Goal: Task Accomplishment & Management: Manage account settings

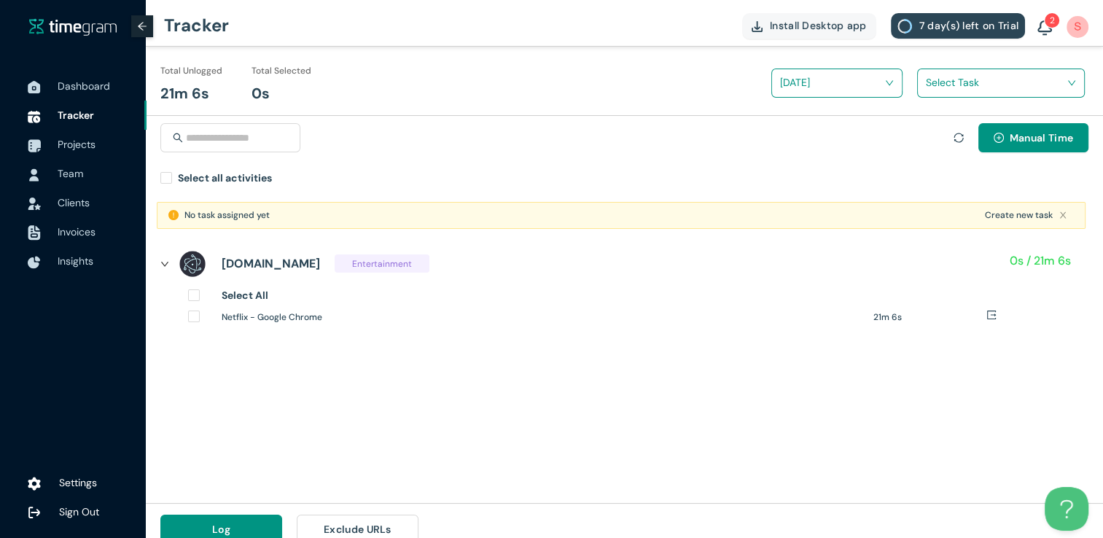
click at [189, 267] on img at bounding box center [192, 263] width 29 height 29
click at [335, 267] on span "Entertainment" at bounding box center [382, 263] width 95 height 18
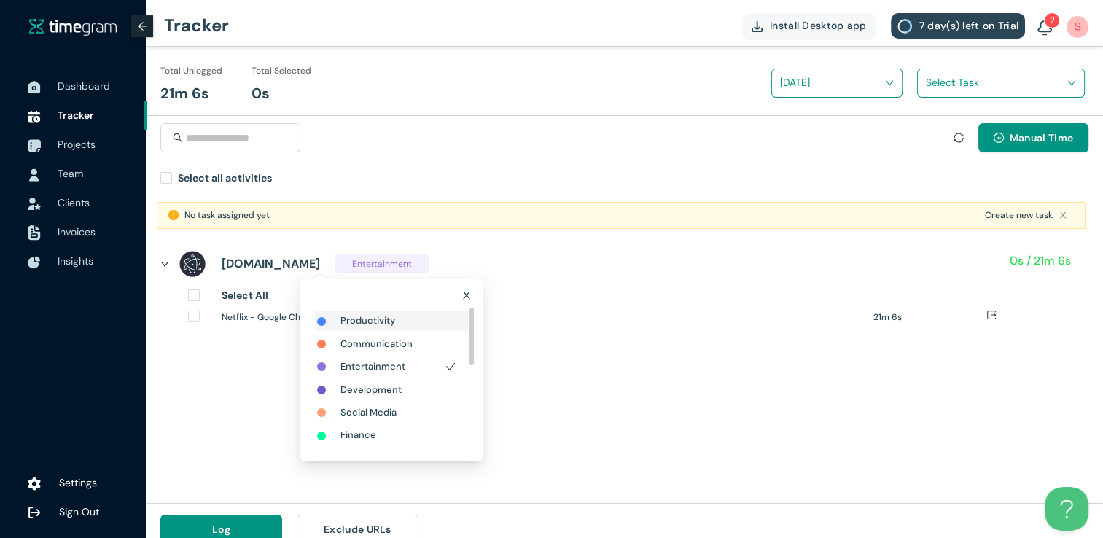
click at [344, 327] on h1 "Productivity" at bounding box center [367, 320] width 55 height 15
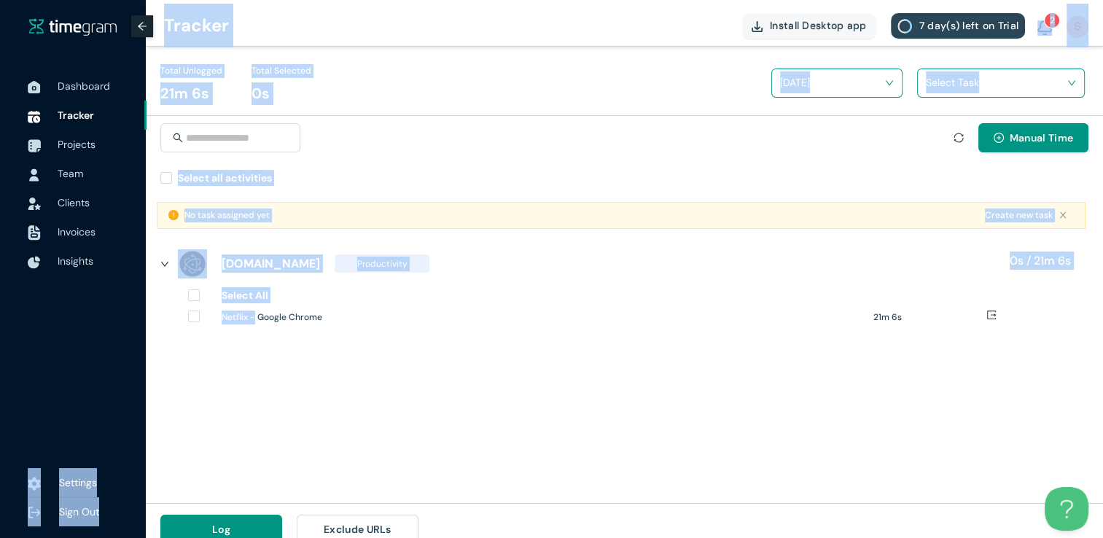
drag, startPoint x: 138, startPoint y: 390, endPoint x: 257, endPoint y: 357, distance: 122.5
click at [257, 357] on section "Dashboard Tracker Projects Team Clients Invoices Insights Settings Sign Out Tra…" at bounding box center [551, 277] width 1103 height 555
click at [257, 357] on div "[DOMAIN_NAME] Productivity 0s / 21m 6s Select All Netflix - Google Chrome 21m 6s" at bounding box center [624, 299] width 957 height 118
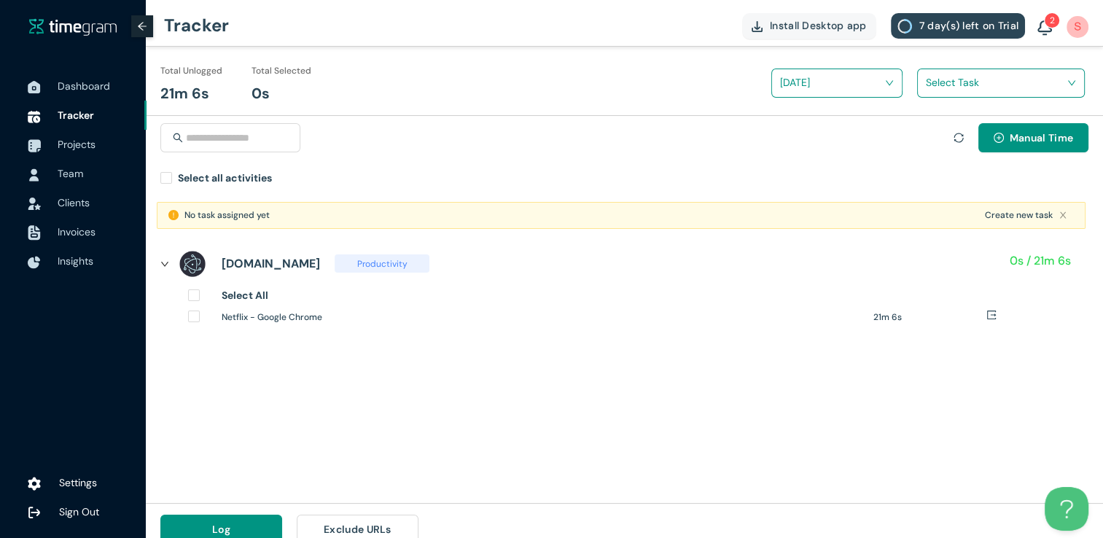
click at [265, 396] on div "No task assigned yet Create new task [DOMAIN_NAME] Productivity 0s / 21m 6s Sel…" at bounding box center [624, 347] width 957 height 312
click at [82, 155] on span "Projects" at bounding box center [96, 144] width 77 height 29
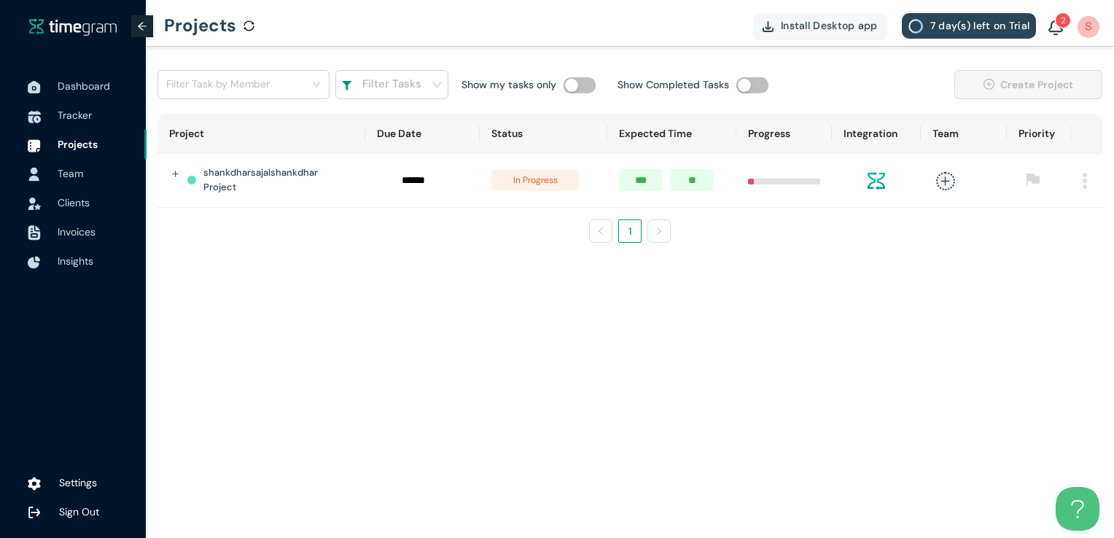
click at [85, 173] on span "Team" at bounding box center [96, 173] width 77 height 29
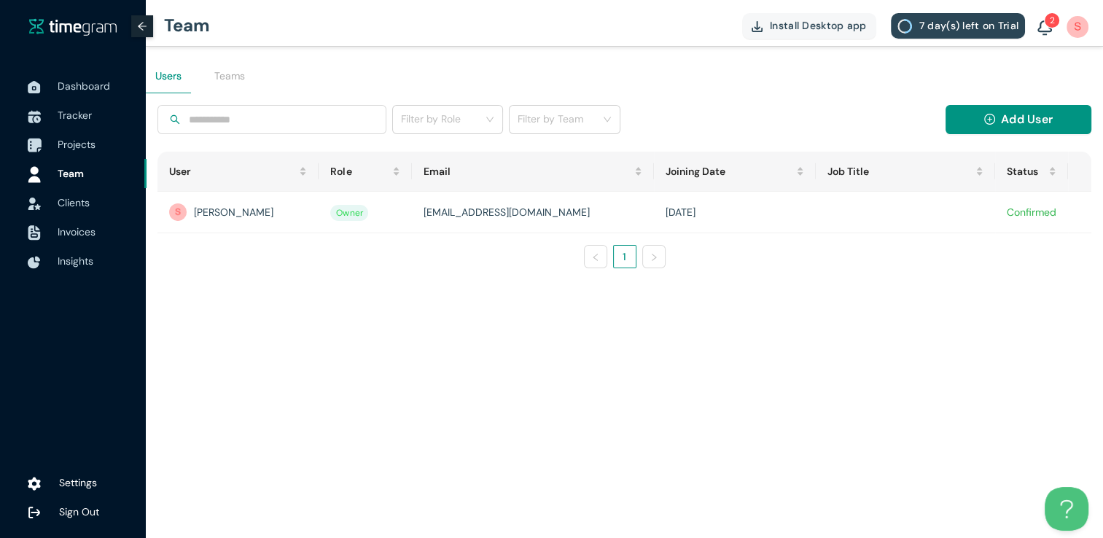
click at [85, 149] on span "Projects" at bounding box center [77, 144] width 38 height 13
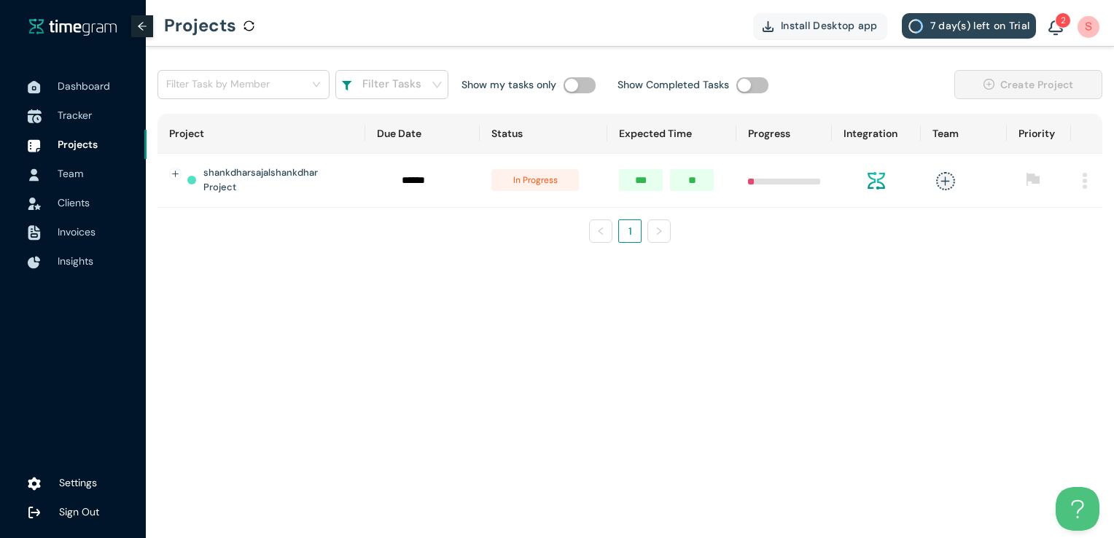
click at [94, 112] on span "Tracker" at bounding box center [96, 115] width 77 height 29
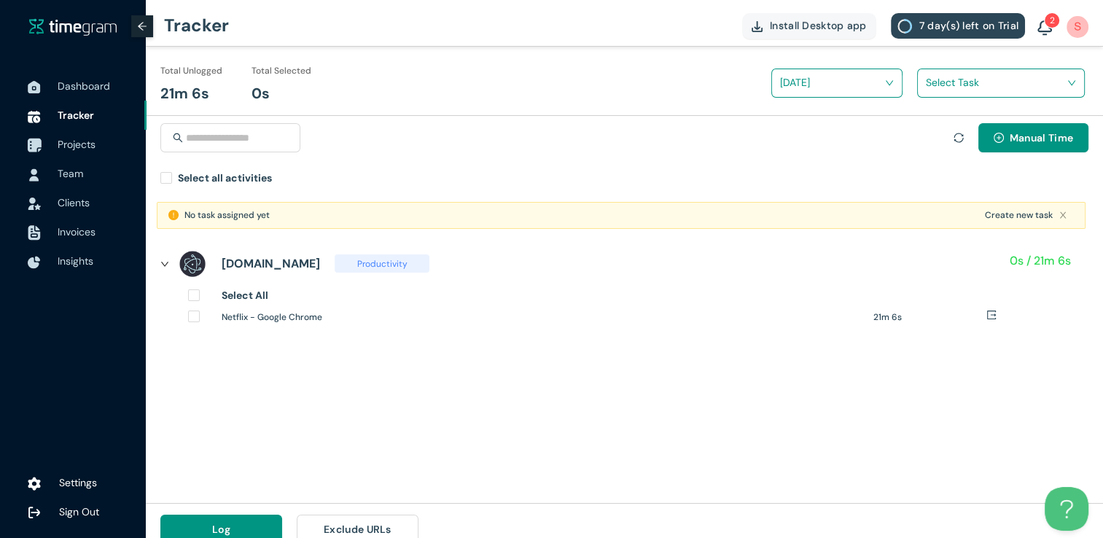
click at [61, 136] on span "Projects" at bounding box center [96, 144] width 77 height 29
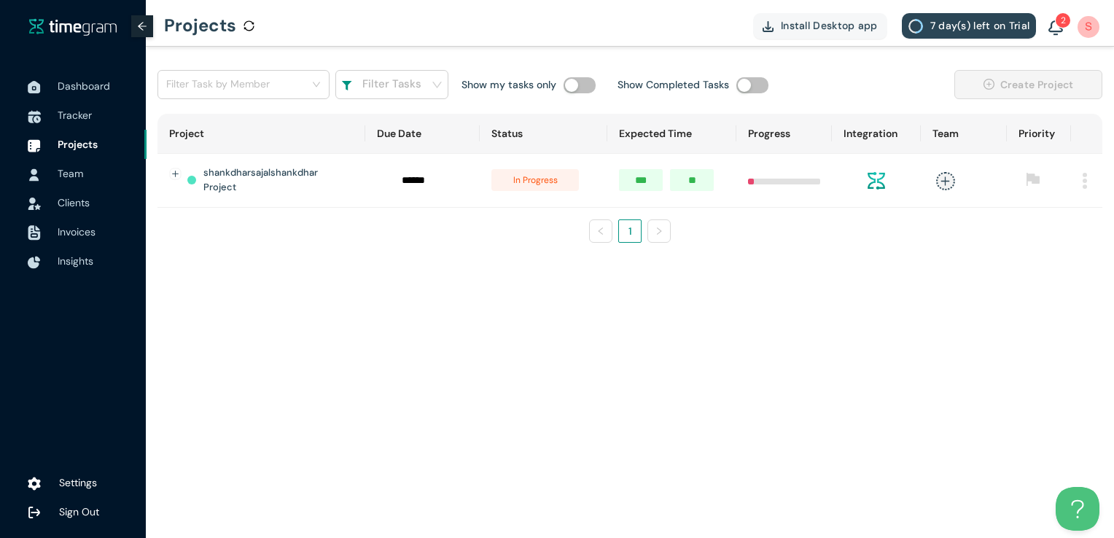
click at [281, 192] on h1 "shankdharsajalshankdhar Project" at bounding box center [276, 180] width 146 height 30
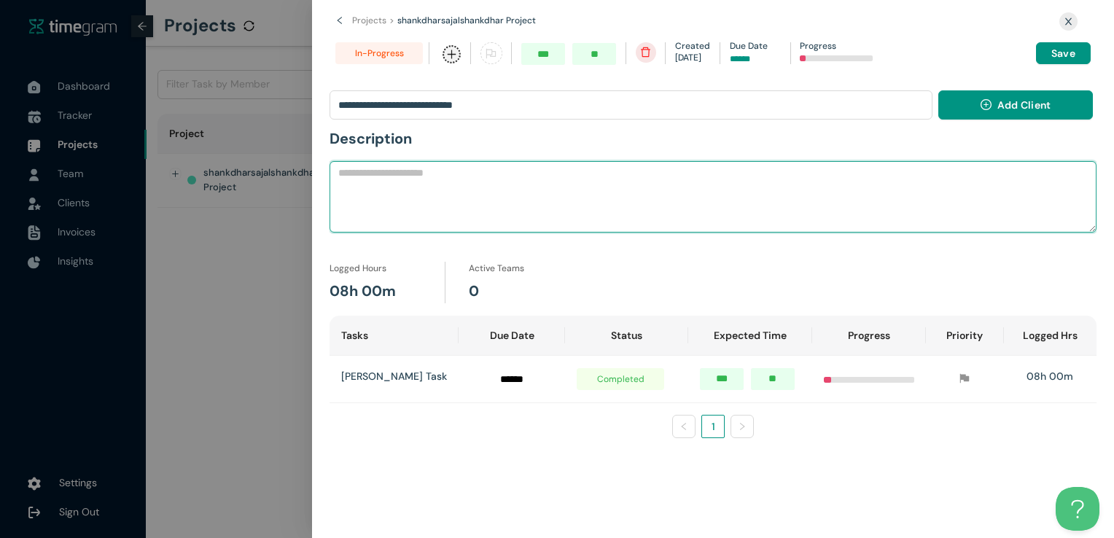
click at [441, 188] on textarea at bounding box center [712, 196] width 767 height 71
click at [424, 178] on textarea "**********" at bounding box center [712, 196] width 767 height 71
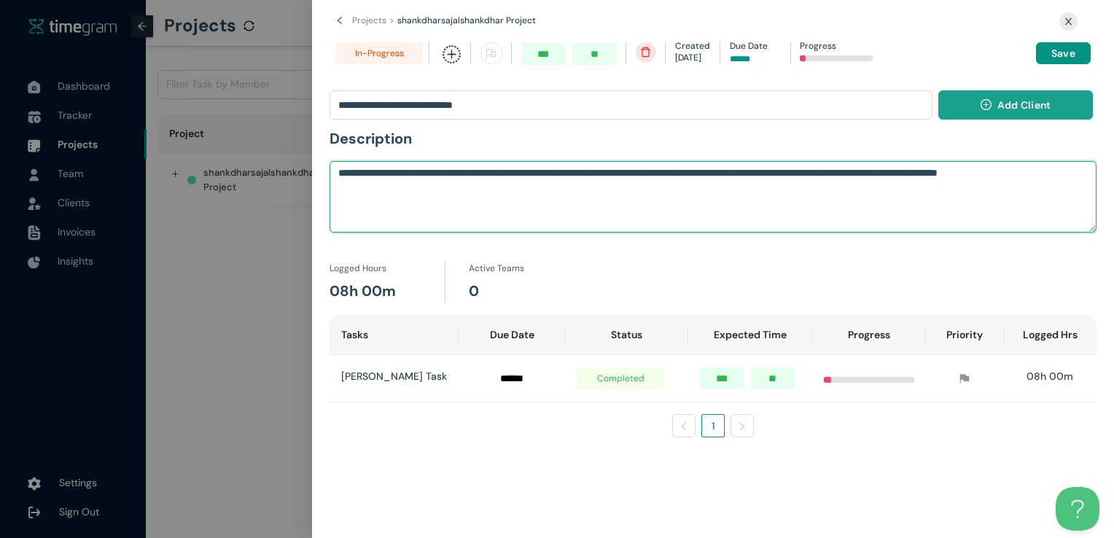
type textarea "**********"
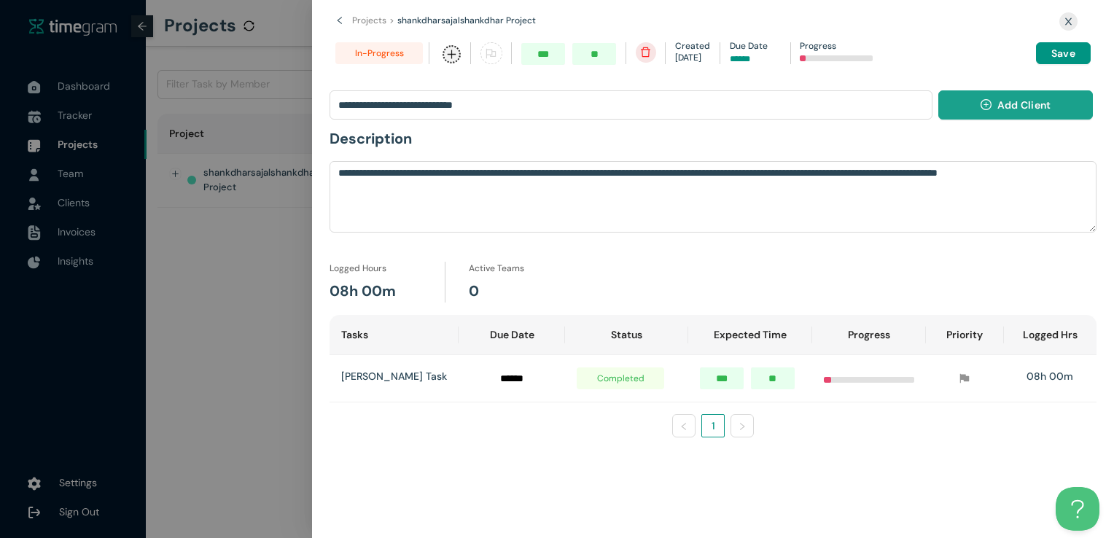
click at [797, 114] on button "Add Client" at bounding box center [1015, 104] width 155 height 29
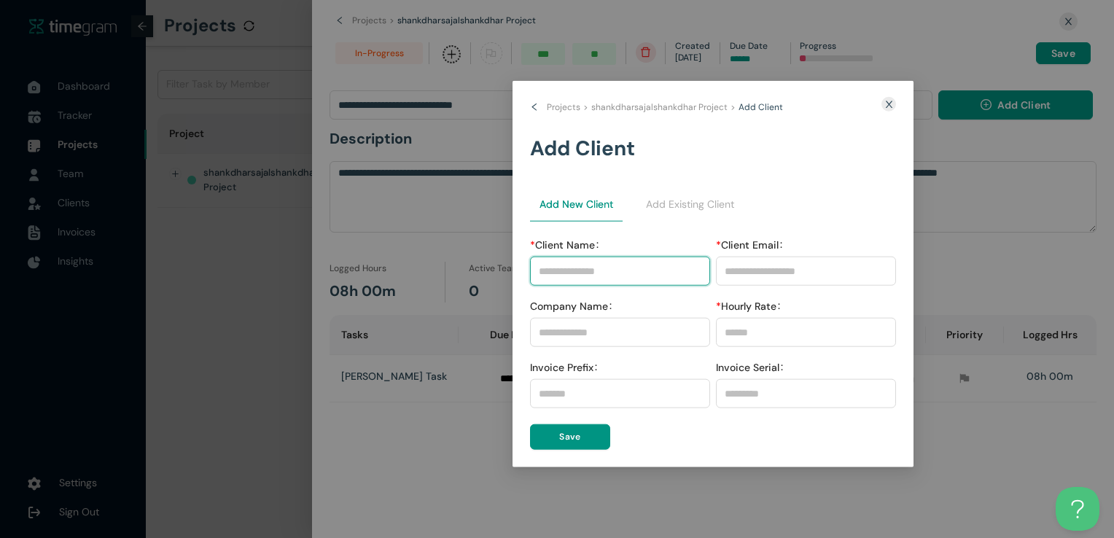
click at [587, 281] on input "* Client Name" at bounding box center [620, 271] width 180 height 29
type input "*****"
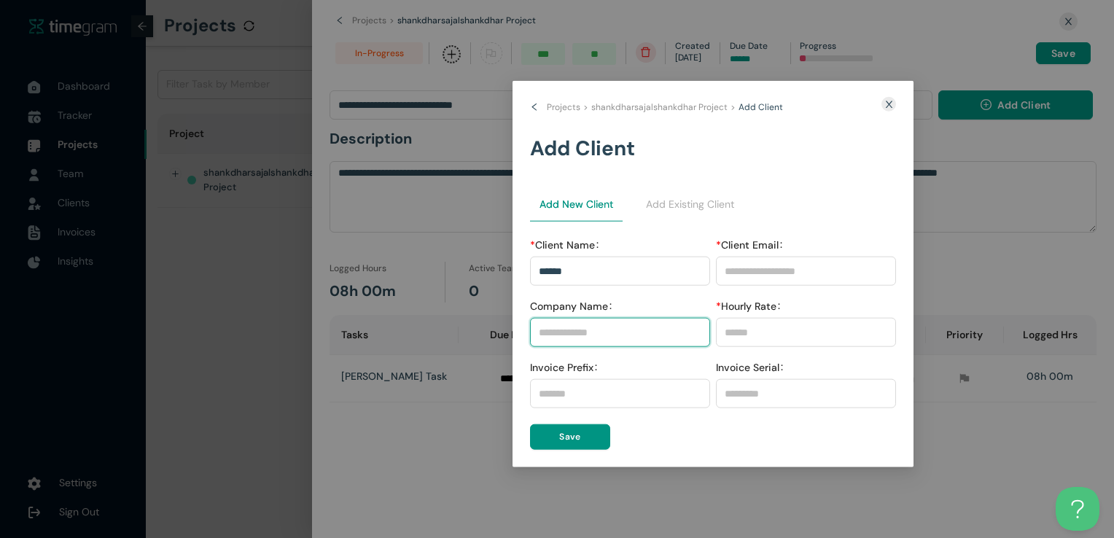
click at [582, 318] on input "Company Name" at bounding box center [620, 332] width 180 height 29
type input "**********"
click at [571, 433] on span "Save" at bounding box center [569, 437] width 21 height 14
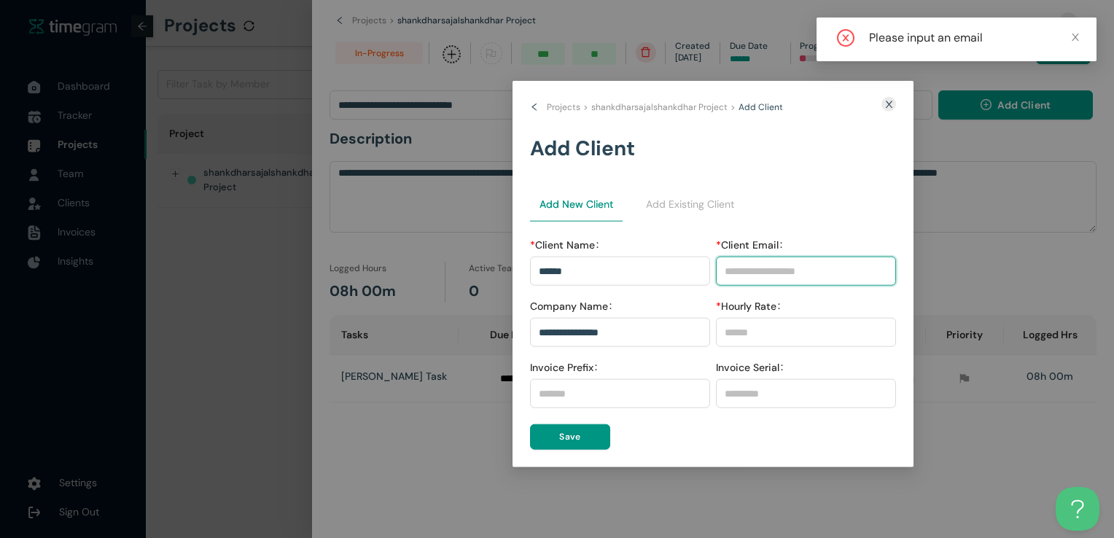
click at [755, 270] on input "* Client Email" at bounding box center [806, 271] width 180 height 29
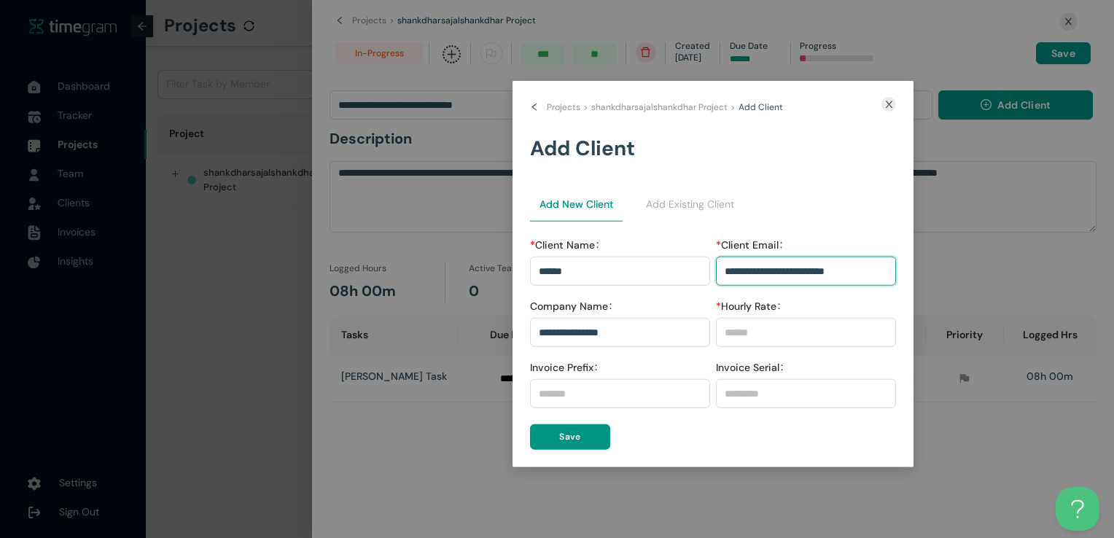
click at [797, 267] on input "**********" at bounding box center [806, 271] width 180 height 29
type input "**********"
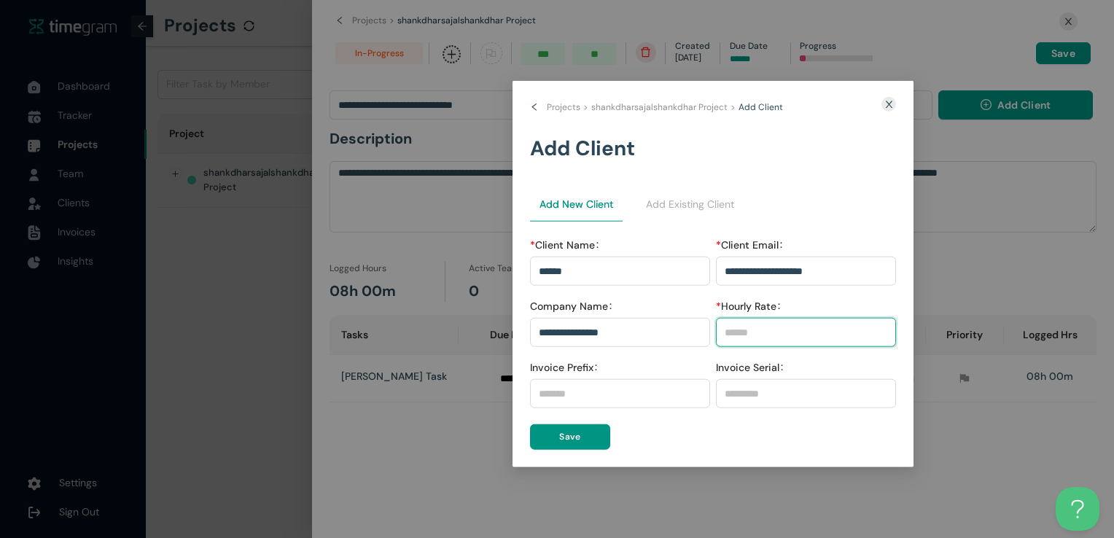
click at [777, 337] on input "* Hourly Rate" at bounding box center [805, 332] width 179 height 22
click at [777, 337] on input "***" at bounding box center [805, 332] width 179 height 22
type input "*"
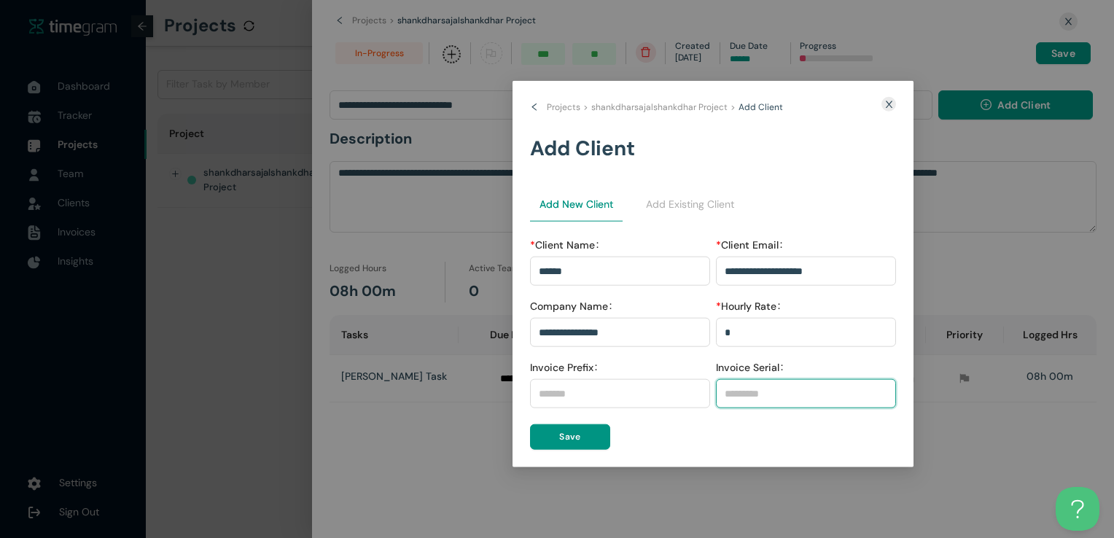
click at [766, 379] on input "Invoice Serial" at bounding box center [806, 393] width 180 height 29
type input "***"
click at [579, 369] on label "Invoice Prefix" at bounding box center [566, 367] width 73 height 23
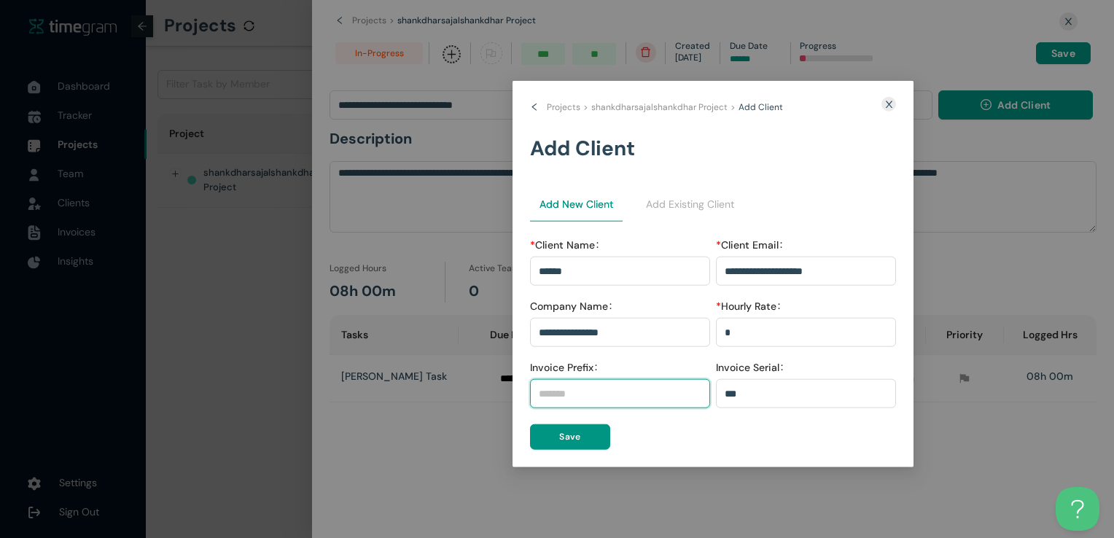
click at [579, 379] on input "Invoice Prefix" at bounding box center [620, 393] width 180 height 29
click at [568, 383] on input "Invoice Prefix" at bounding box center [620, 393] width 180 height 29
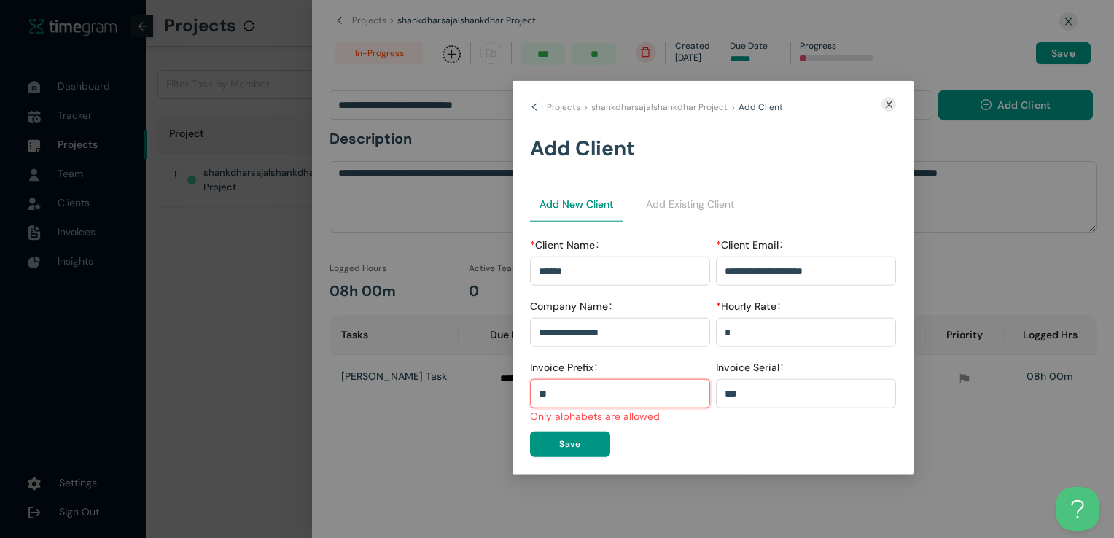
type input "*"
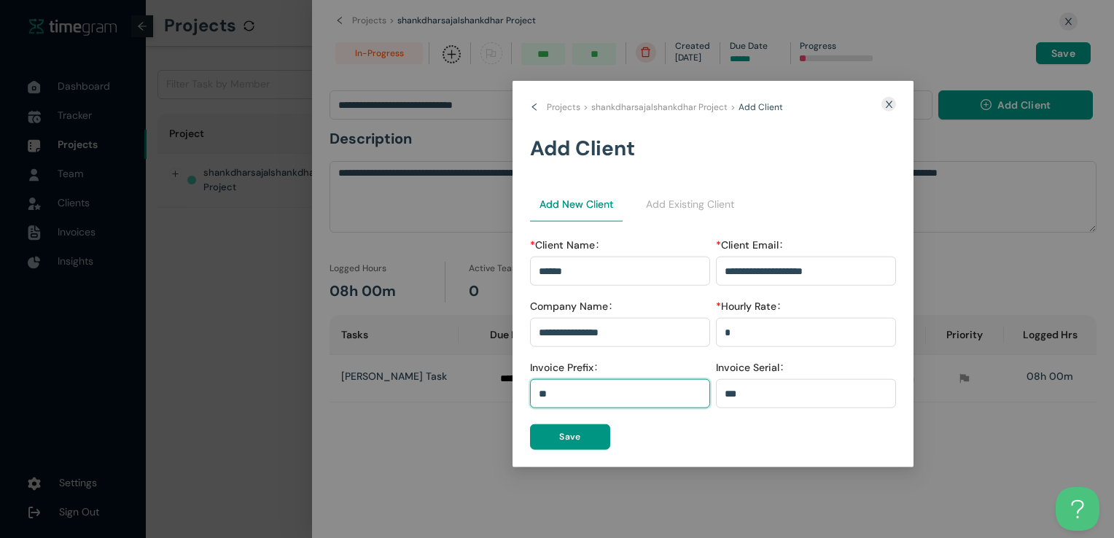
type input "*"
click at [577, 392] on input "Invoice Prefix" at bounding box center [620, 393] width 180 height 29
type input "***"
click at [547, 438] on button "Save" at bounding box center [570, 437] width 80 height 26
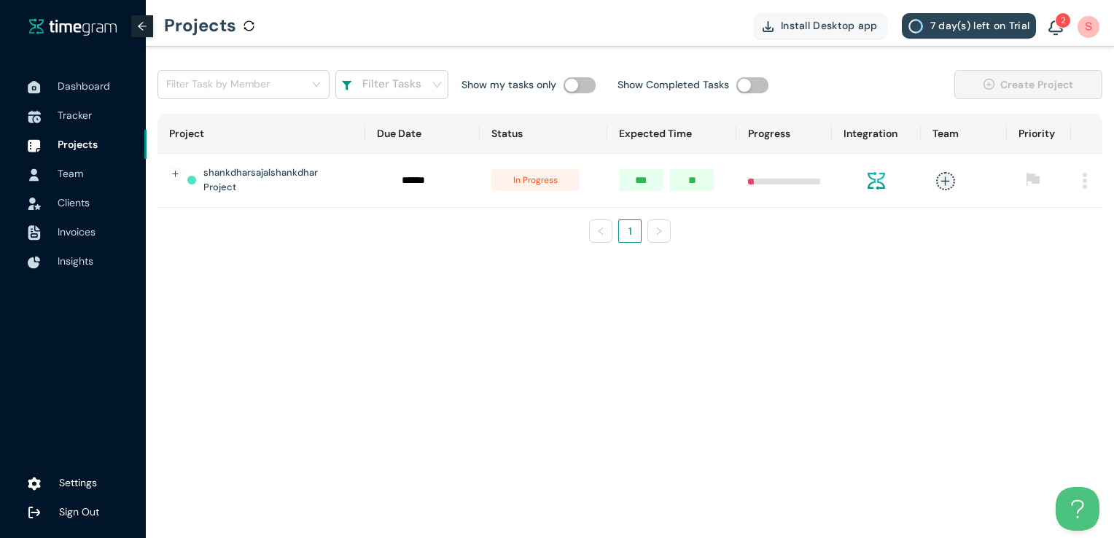
click at [172, 370] on main "Filter Task by Member Filter Tasks Show my tasks only Show Completed Tasks Crea…" at bounding box center [630, 292] width 968 height 491
click at [340, 189] on h1 "shankdharsajalshankdhar Project" at bounding box center [276, 180] width 146 height 30
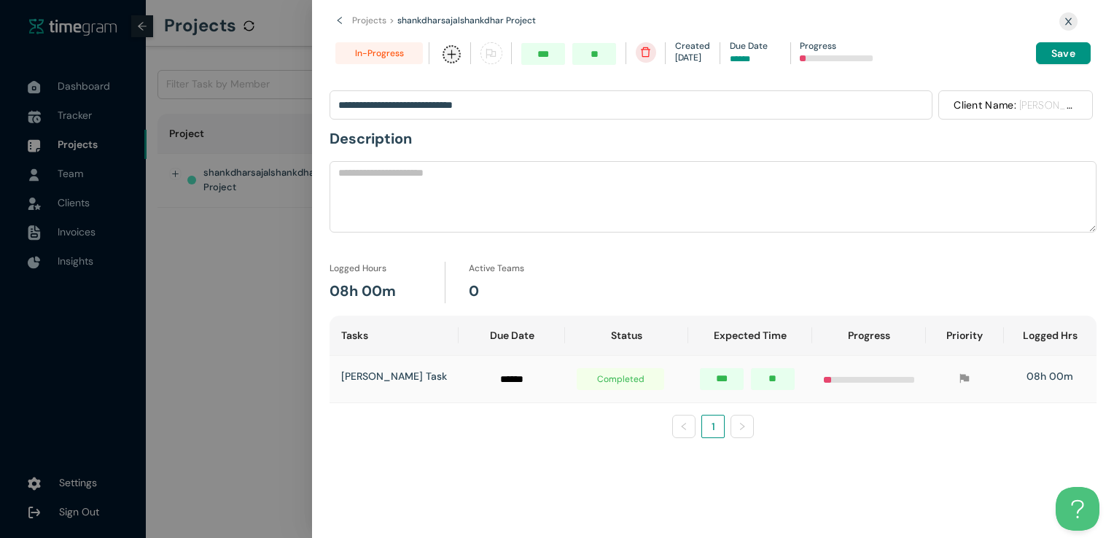
click at [654, 386] on span "completed" at bounding box center [619, 379] width 87 height 22
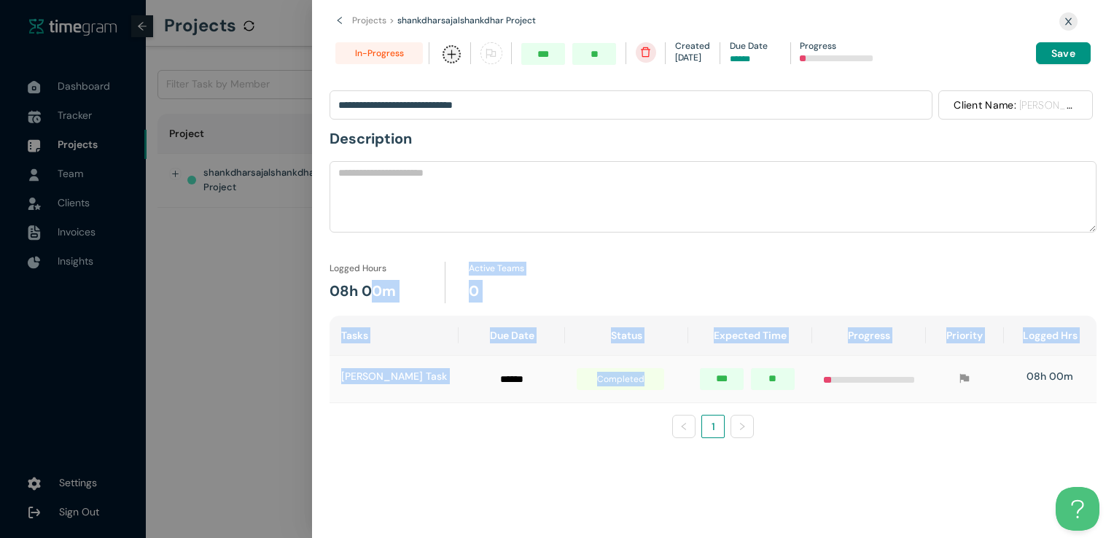
drag, startPoint x: 654, startPoint y: 386, endPoint x: 275, endPoint y: 271, distance: 396.8
click at [275, 271] on div "**********" at bounding box center [557, 269] width 1114 height 538
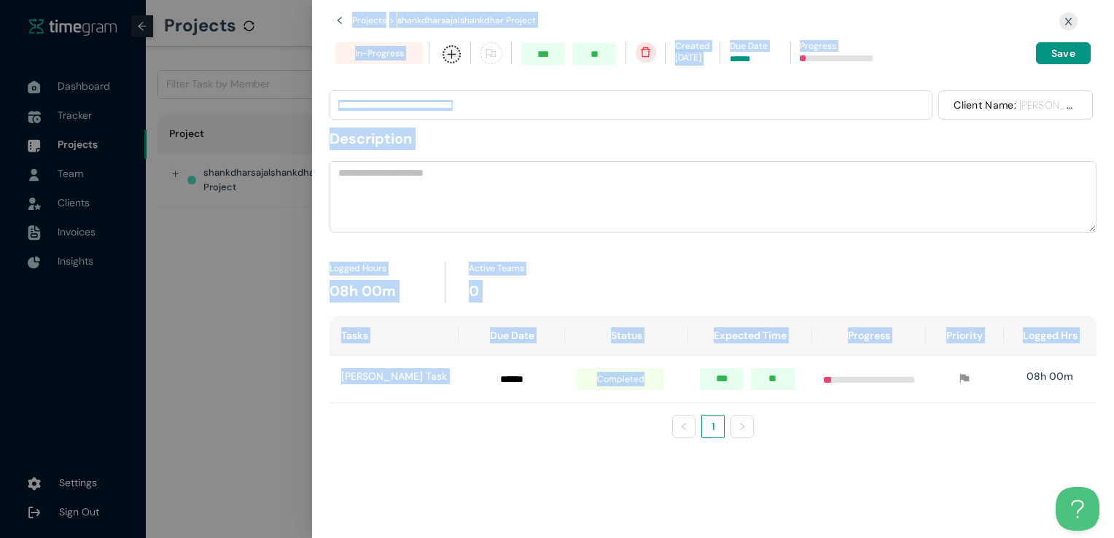
drag, startPoint x: 275, startPoint y: 271, endPoint x: 323, endPoint y: 308, distance: 60.3
click at [323, 308] on div "**********" at bounding box center [713, 301] width 802 height 474
click at [300, 308] on div at bounding box center [557, 269] width 1114 height 538
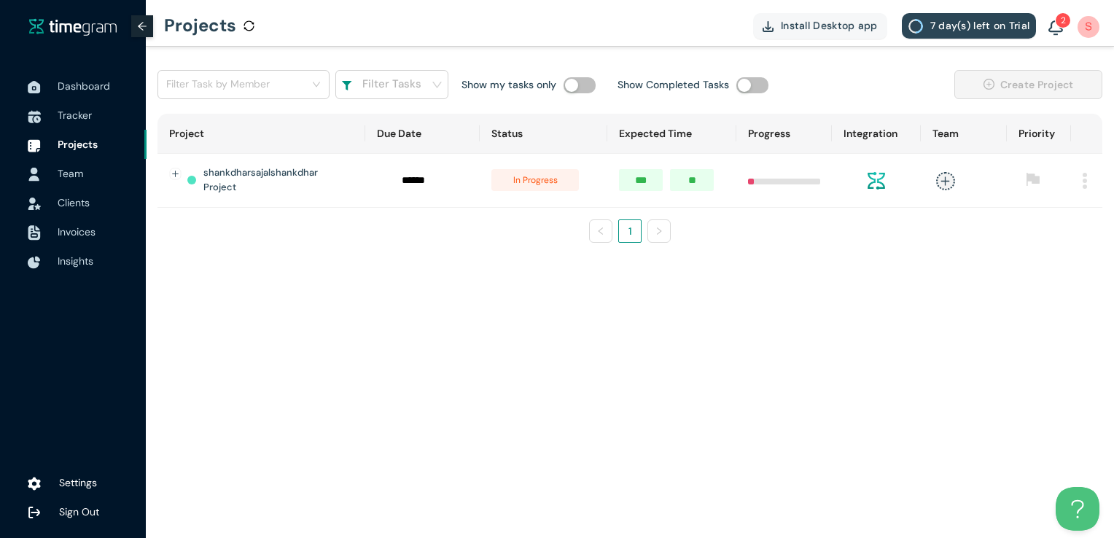
click at [48, 168] on div at bounding box center [34, 173] width 36 height 32
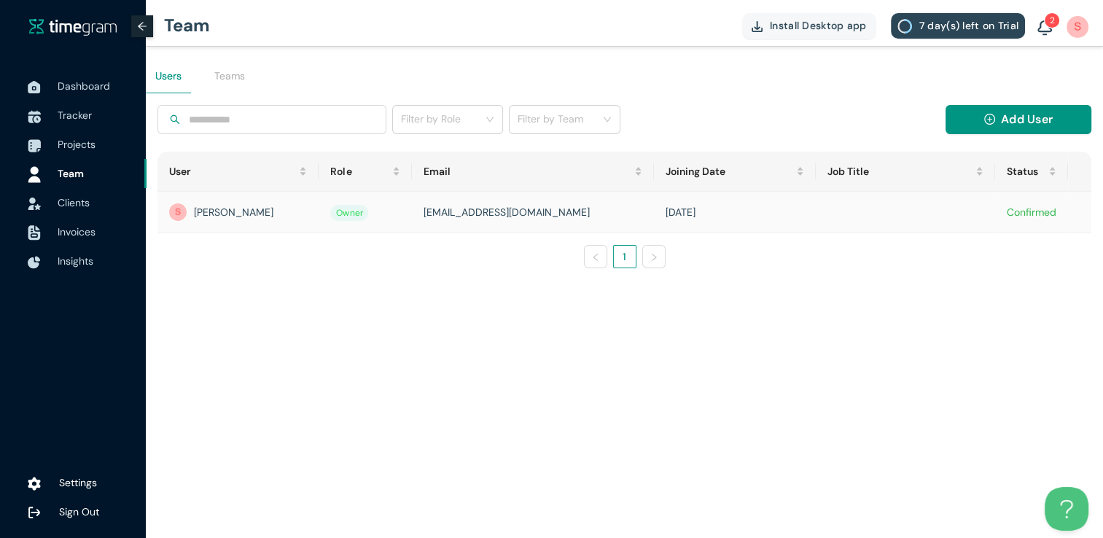
drag, startPoint x: 271, startPoint y: 192, endPoint x: 277, endPoint y: 208, distance: 17.1
click at [277, 208] on td "[PERSON_NAME]" at bounding box center [237, 213] width 161 height 42
click at [277, 208] on div "[PERSON_NAME]" at bounding box center [238, 211] width 138 height 17
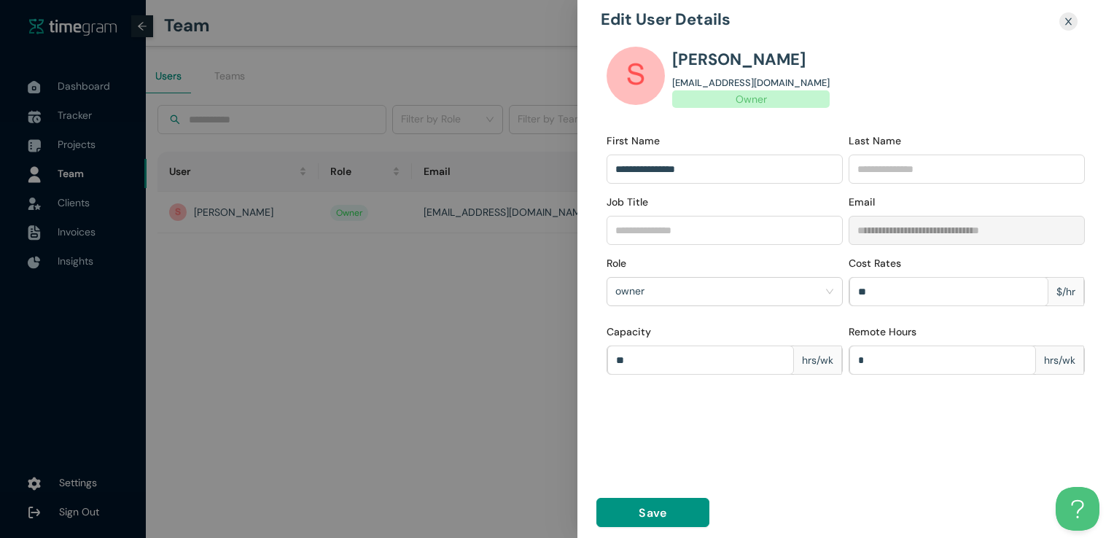
click at [595, 428] on div "**********" at bounding box center [845, 263] width 536 height 455
click at [504, 399] on div at bounding box center [557, 269] width 1114 height 538
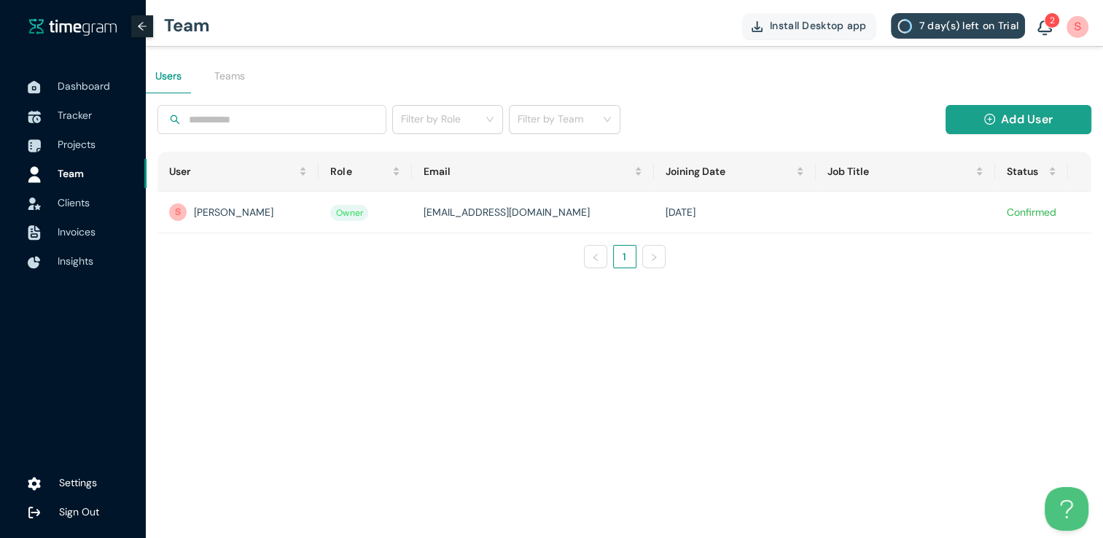
click at [797, 106] on button "Add User" at bounding box center [1018, 119] width 146 height 29
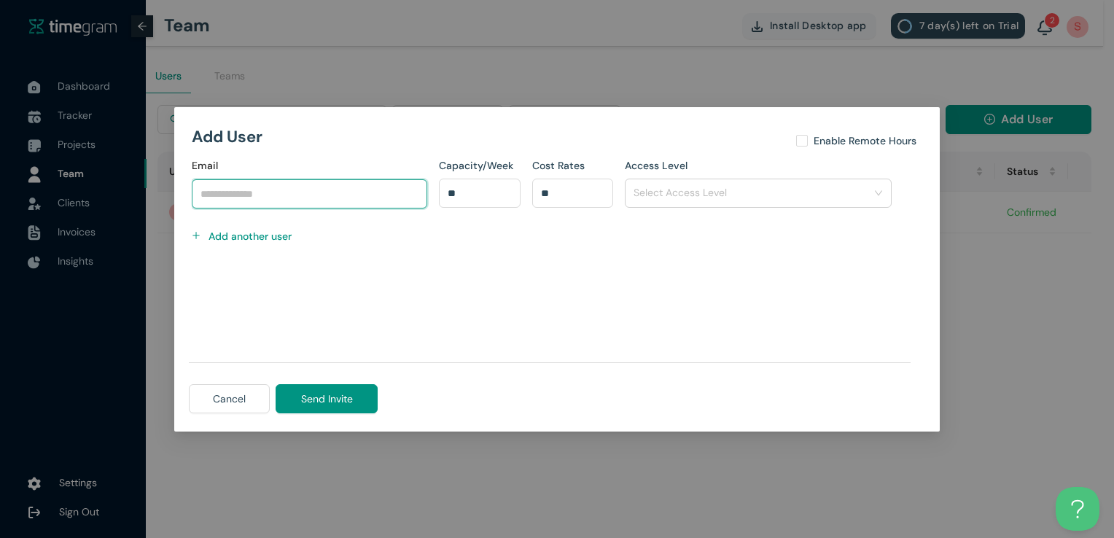
click at [394, 184] on input "Email" at bounding box center [309, 193] width 235 height 29
type input "**********"
click at [797, 188] on div "**********" at bounding box center [557, 269] width 1114 height 538
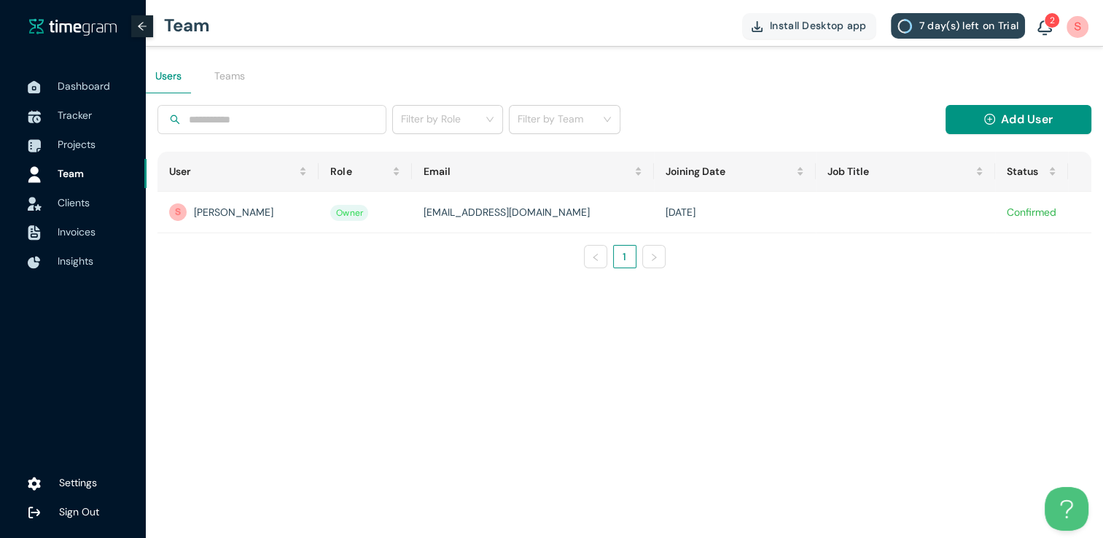
click at [43, 205] on div at bounding box center [34, 203] width 36 height 32
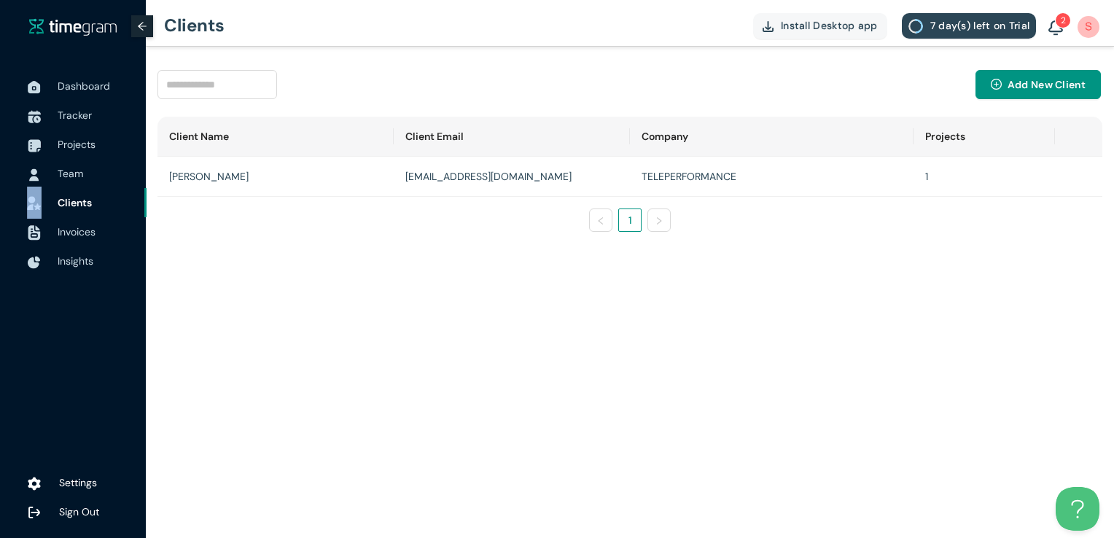
click at [43, 205] on div at bounding box center [34, 203] width 36 height 32
click at [329, 165] on td "[PERSON_NAME]" at bounding box center [275, 177] width 236 height 40
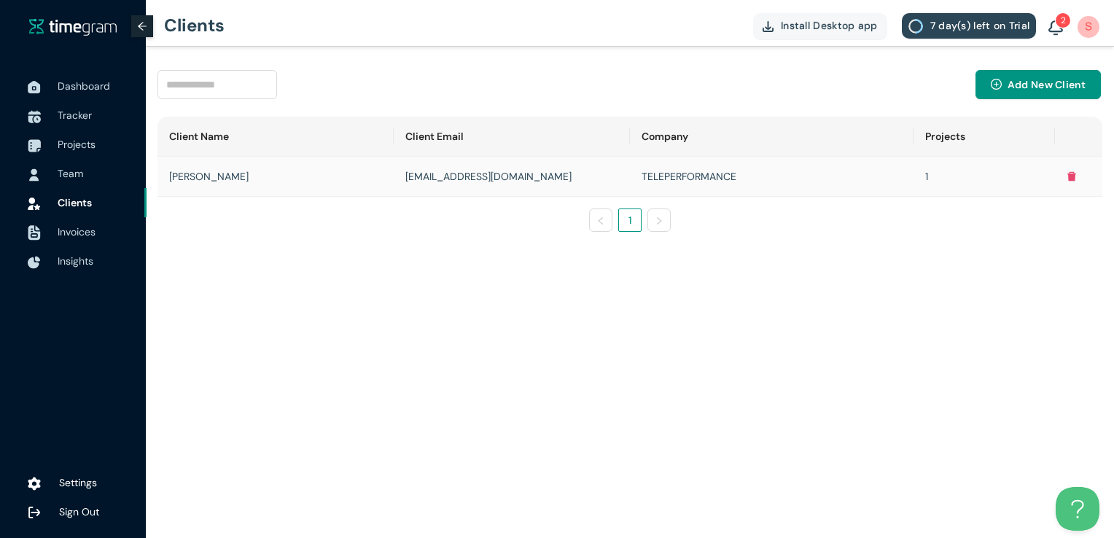
click at [329, 165] on td "[PERSON_NAME]" at bounding box center [275, 177] width 236 height 40
drag, startPoint x: 329, startPoint y: 165, endPoint x: 396, endPoint y: 179, distance: 68.6
click at [396, 179] on tr "[PERSON_NAME] [EMAIL_ADDRESS][DOMAIN_NAME] TELEPERFORMANCE 1" at bounding box center [629, 177] width 945 height 40
click at [396, 179] on td "[EMAIL_ADDRESS][DOMAIN_NAME]" at bounding box center [512, 177] width 236 height 40
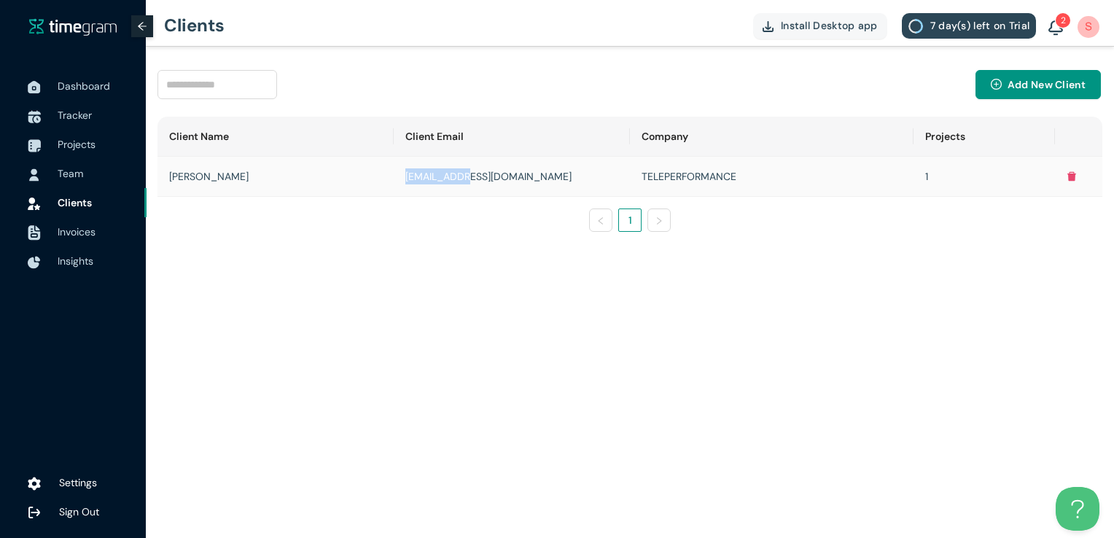
click at [396, 179] on td "[EMAIL_ADDRESS][DOMAIN_NAME]" at bounding box center [512, 177] width 236 height 40
click at [322, 206] on div "Client Name Client Email Company Projects [PERSON_NAME] [EMAIL_ADDRESS][DOMAIN_…" at bounding box center [629, 174] width 945 height 115
click at [51, 255] on div at bounding box center [34, 261] width 36 height 32
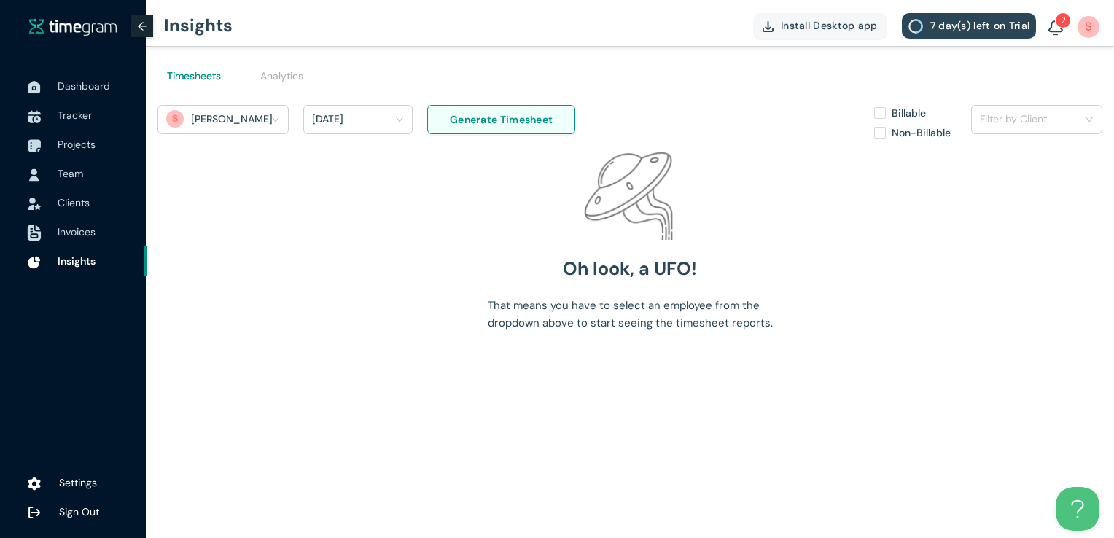
click at [60, 229] on span "Invoices" at bounding box center [77, 231] width 38 height 13
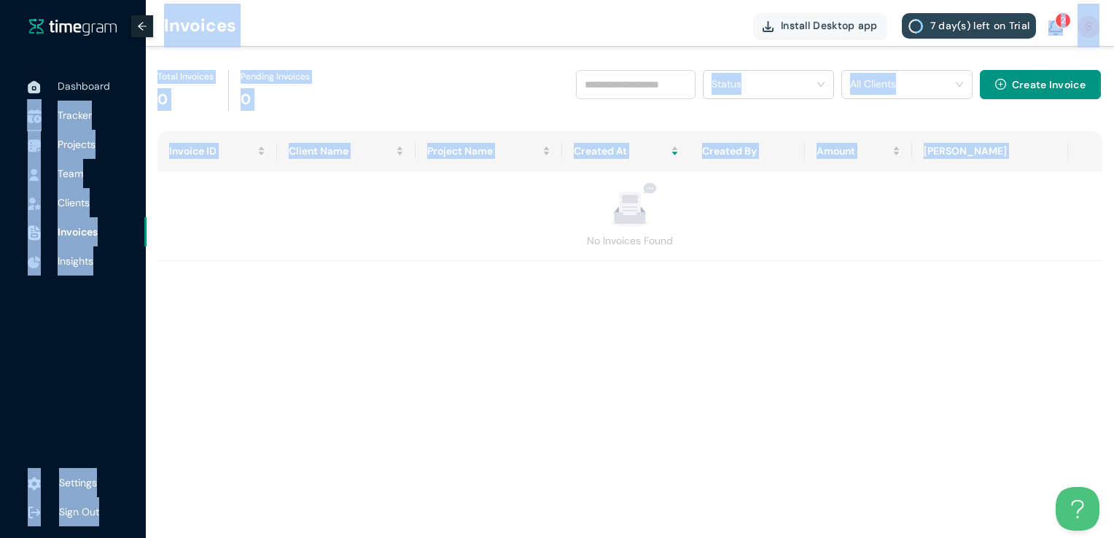
drag, startPoint x: 298, startPoint y: 236, endPoint x: 48, endPoint y: 103, distance: 283.0
click at [48, 103] on section "Dashboard Tracker Projects Team Clients Invoices Insights Settings Sign Out Inv…" at bounding box center [557, 269] width 1114 height 538
click at [368, 291] on main "Total Invoices 0 Pending Invoices 0 Status All Clients Create Invoice Invoice I…" at bounding box center [630, 292] width 968 height 491
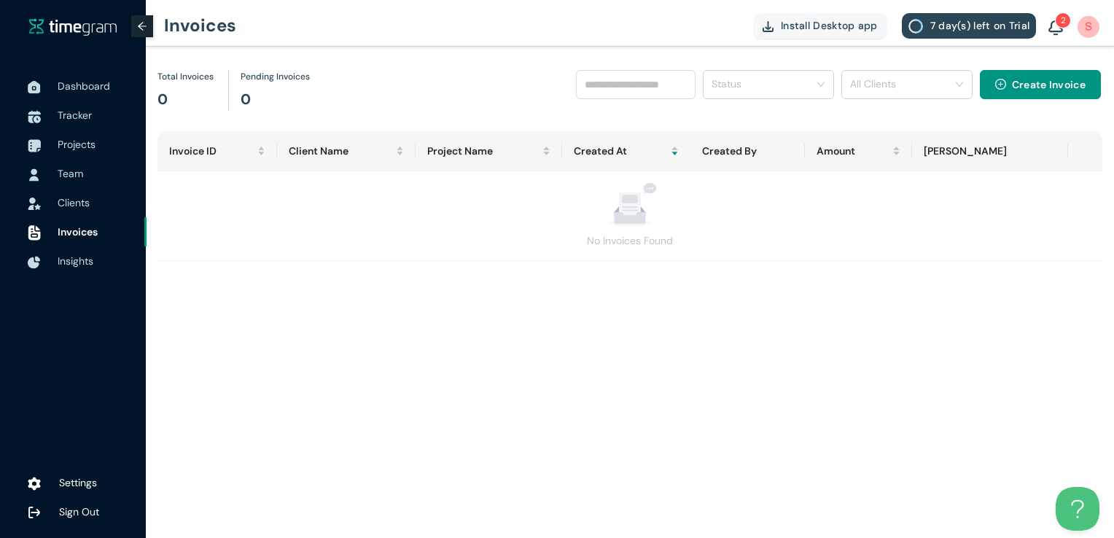
click at [797, 27] on span "2" at bounding box center [1062, 20] width 5 height 15
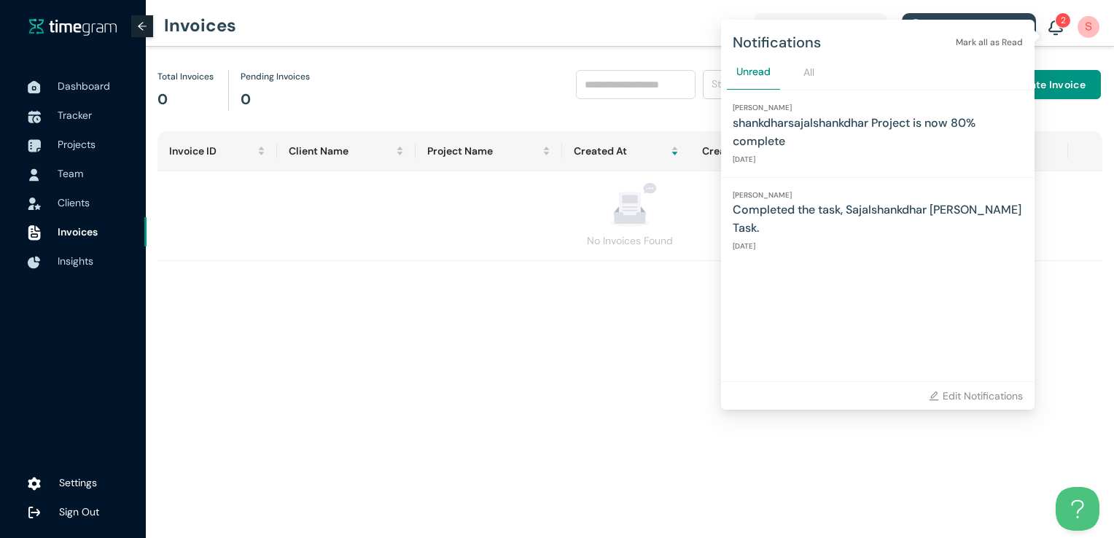
click at [766, 150] on div "[PERSON_NAME] Project is now 80% complete [DATE]" at bounding box center [877, 133] width 313 height 87
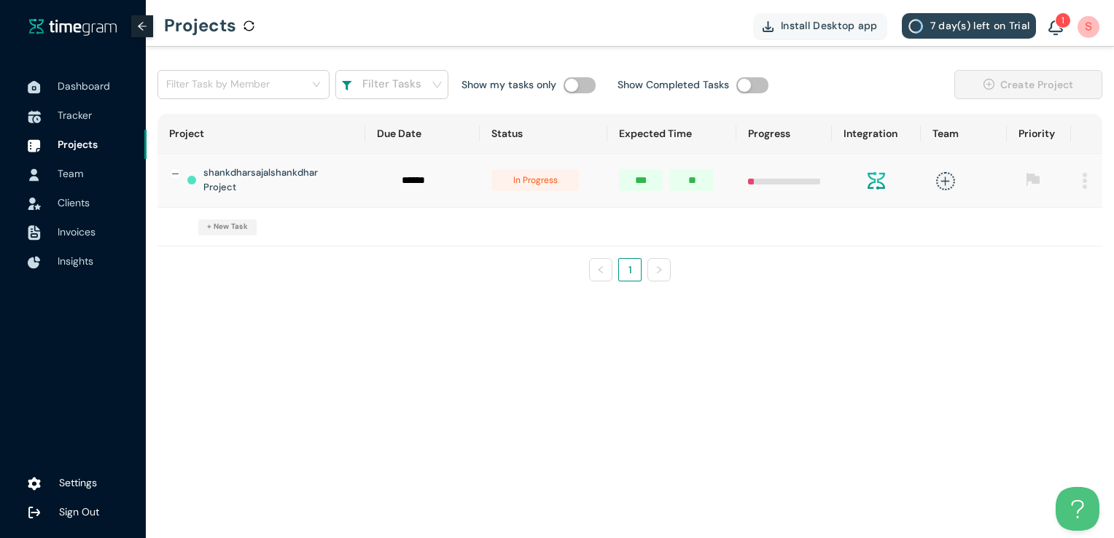
click at [511, 169] on span "in progress" at bounding box center [534, 180] width 87 height 22
